Goal: Information Seeking & Learning: Learn about a topic

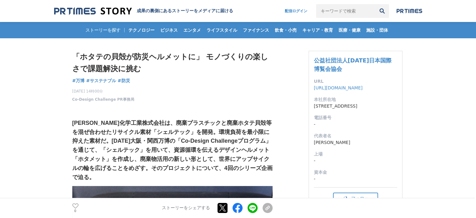
drag, startPoint x: 249, startPoint y: 75, endPoint x: 254, endPoint y: -38, distance: 112.8
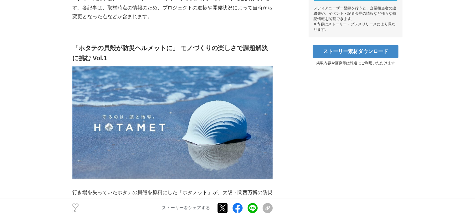
scroll to position [188, 0]
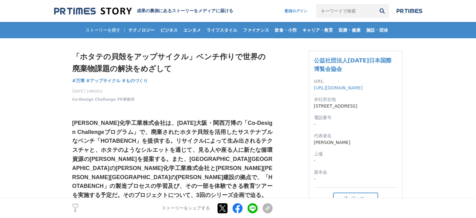
drag, startPoint x: 317, startPoint y: 125, endPoint x: 312, endPoint y: -23, distance: 148.2
drag, startPoint x: 73, startPoint y: 125, endPoint x: 109, endPoint y: 123, distance: 35.7
click at [109, 123] on strong "甲子化学工業株式会社は、2025年大阪・関西万博の「Co-Design Challengeプログラム」で、廃棄されたホタテ貝殻を活用したサステナブルなベンチ「…" at bounding box center [172, 159] width 200 height 78
copy strong "甲子化学工業"
click at [106, 121] on strong "甲子化学工業株式会社は、2025年大阪・関西万博の「Co-Design Challengeプログラム」で、廃棄されたホタテ貝殻を活用したサステナブルなベンチ「…" at bounding box center [172, 159] width 200 height 78
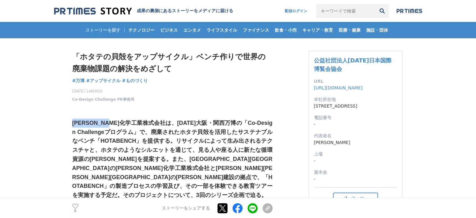
drag, startPoint x: 73, startPoint y: 123, endPoint x: 131, endPoint y: 122, distance: 57.6
click at [131, 122] on strong "甲子化学工業株式会社は、2025年大阪・関西万博の「Co-Design Challengeプログラム」で、廃棄されたホタテ貝殻を活用したサステナブルなベンチ「…" at bounding box center [172, 159] width 200 height 78
copy strong "甲子化学工業株式会社"
